Goal: Task Accomplishment & Management: Manage account settings

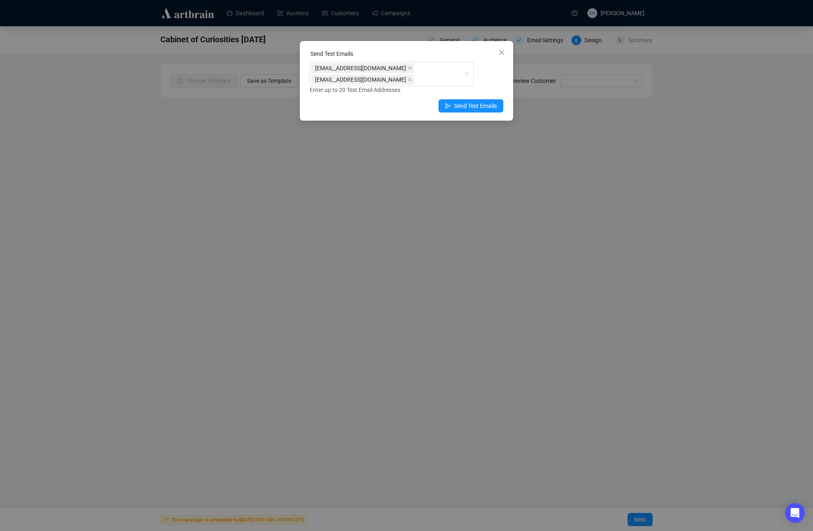
click at [501, 53] on icon "close" at bounding box center [502, 52] width 7 height 7
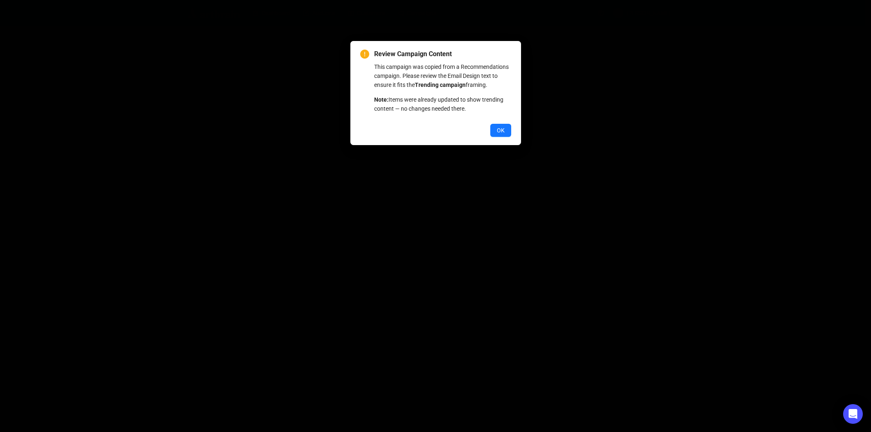
click at [462, 279] on div "Review Campaign Content This campaign was copied from a Recommendations campaig…" at bounding box center [435, 216] width 871 height 432
click at [499, 135] on span "OK" at bounding box center [501, 130] width 8 height 9
click at [363, 145] on div "Review Campaign Content This campaign was copied from a Recommendations campaig…" at bounding box center [435, 93] width 171 height 104
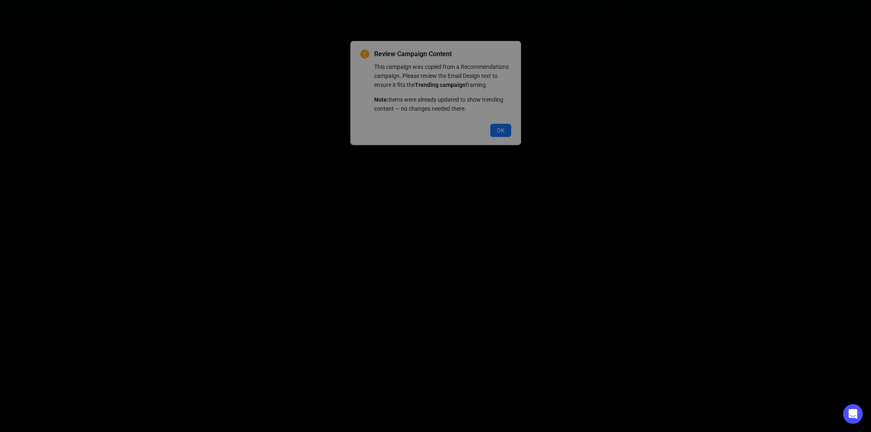
click at [502, 140] on div "Review Campaign Content This campaign was copied from a Recommendations campaig…" at bounding box center [435, 216] width 871 height 432
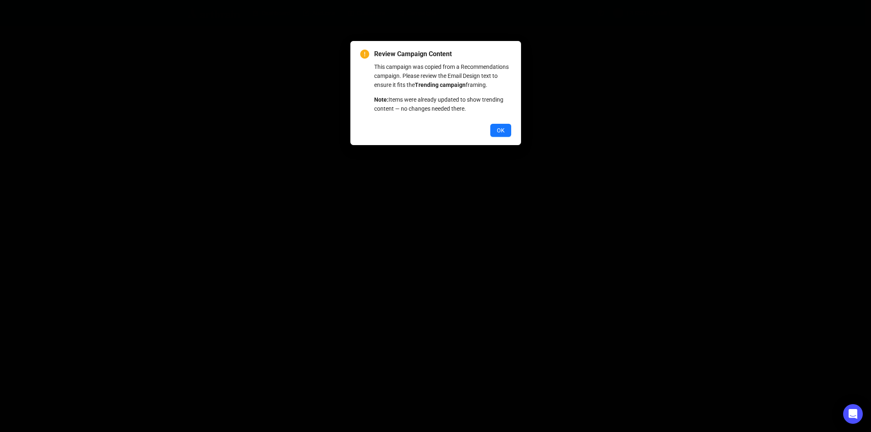
click at [469, 223] on div "Review Campaign Content This campaign was copied from a Recommendations campaig…" at bounding box center [435, 216] width 871 height 432
click at [460, 208] on div "Review Campaign Content This campaign was copied from a Recommendations campaig…" at bounding box center [435, 216] width 871 height 432
click at [441, 188] on div "Review Campaign Content This campaign was copied from a Recommendations campaig…" at bounding box center [435, 216] width 871 height 432
click at [375, 218] on div "Review Campaign Content This campaign was copied from a Recommendations campaig…" at bounding box center [435, 216] width 871 height 432
click at [378, 85] on p "This campaign was copied from a Recommendations campaign. Please review the Ema…" at bounding box center [442, 75] width 137 height 27
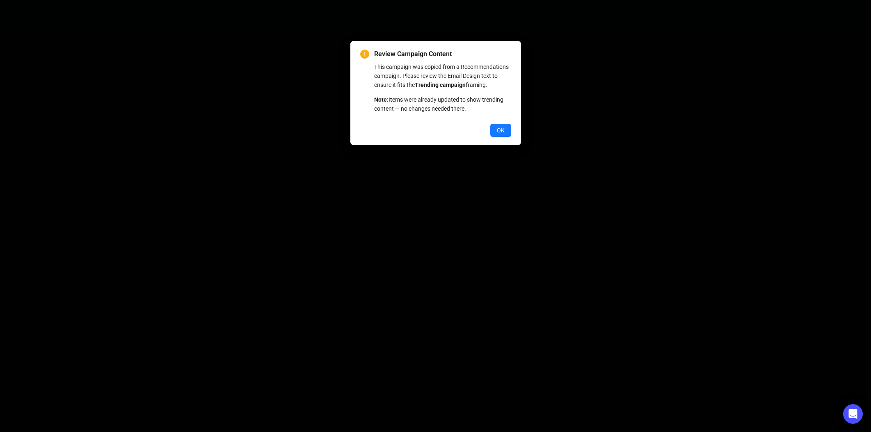
click at [378, 89] on p "This campaign was copied from a Recommendations campaign. Please review the Ema…" at bounding box center [442, 75] width 137 height 27
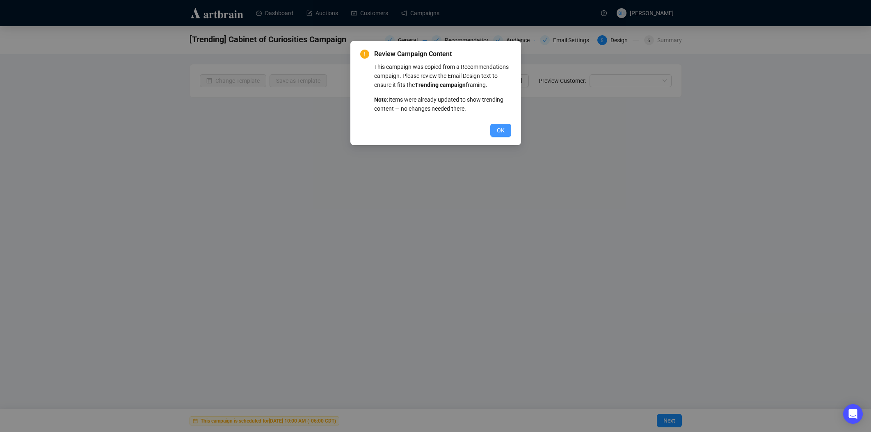
click at [498, 135] on span "OK" at bounding box center [501, 130] width 8 height 9
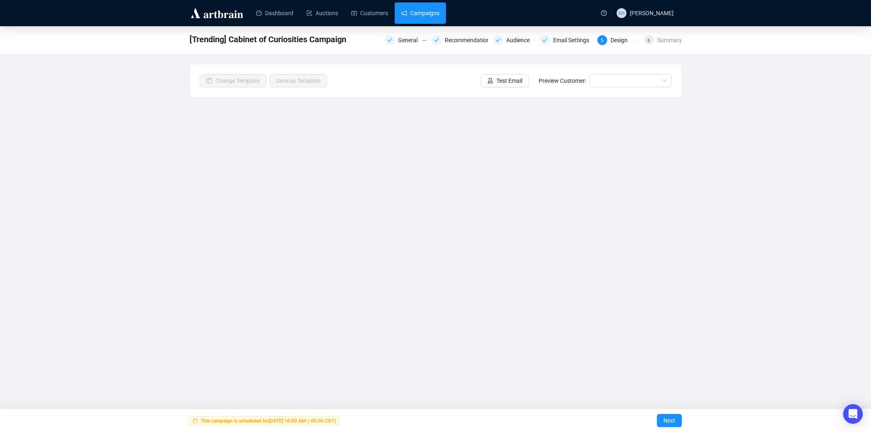
click at [420, 13] on link "Campaigns" at bounding box center [420, 12] width 38 height 21
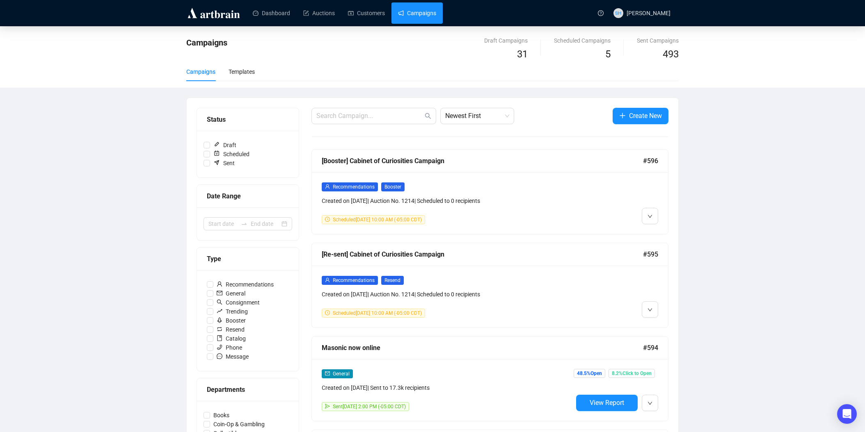
drag, startPoint x: 864, startPoint y: 120, endPoint x: 863, endPoint y: 134, distance: 14.0
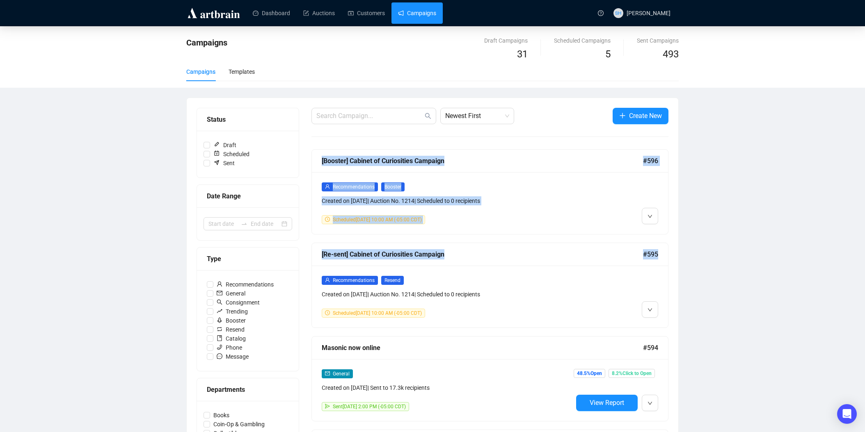
drag, startPoint x: 865, startPoint y: 143, endPoint x: 840, endPoint y: 210, distance: 71.1
